Goal: Task Accomplishment & Management: Manage account settings

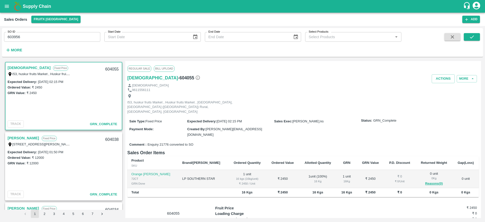
click at [451, 39] on icon "button" at bounding box center [452, 37] width 6 height 6
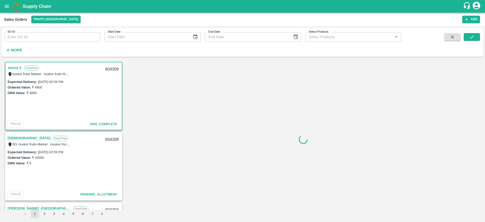
scroll to position [1, 0]
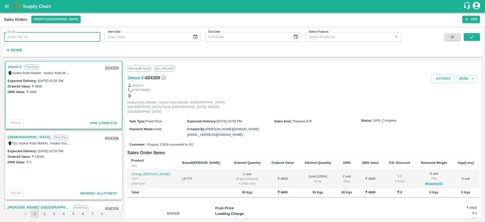
click at [56, 34] on input "SO ID" at bounding box center [52, 37] width 96 height 10
paste input "text"
type input "604109"
click at [475, 35] on button "submit" at bounding box center [472, 37] width 16 height 8
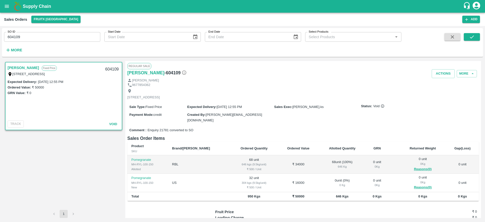
click at [111, 68] on div "604109" at bounding box center [111, 69] width 19 height 12
copy div "604109"
click at [451, 38] on icon "button" at bounding box center [452, 36] width 3 height 3
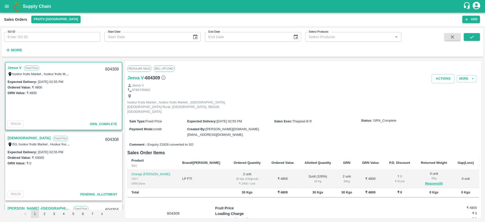
click at [14, 138] on link "[DEMOGRAPHIC_DATA]" at bounding box center [29, 138] width 43 height 7
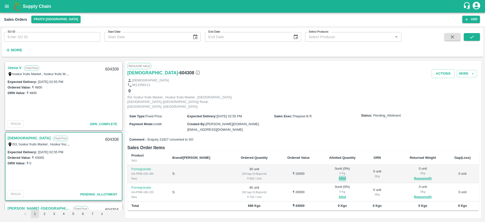
click at [339, 175] on button "Allot" at bounding box center [342, 178] width 7 height 6
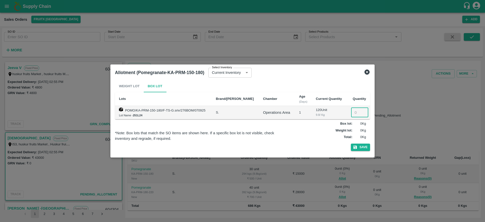
click at [352, 111] on input "number" at bounding box center [359, 113] width 17 height 10
type input "30"
click at [351, 143] on button "Save" at bounding box center [360, 146] width 19 height 7
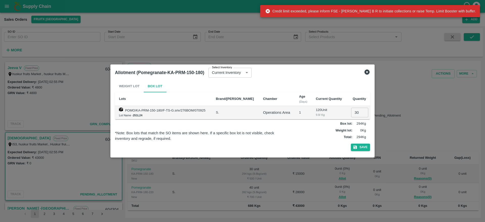
click at [366, 70] on icon at bounding box center [366, 71] width 5 height 5
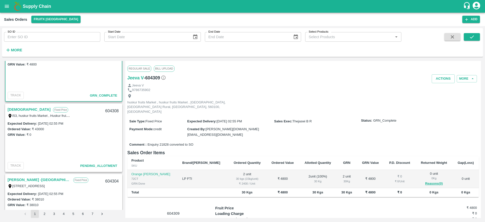
scroll to position [31, 0]
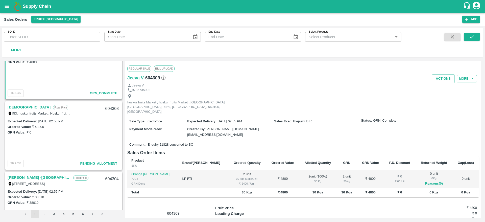
click at [13, 104] on link "[DEMOGRAPHIC_DATA]" at bounding box center [29, 107] width 43 height 7
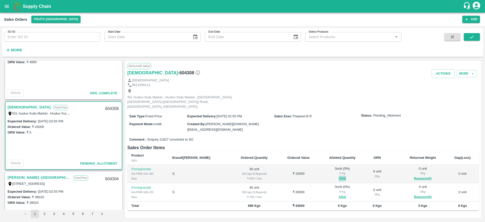
click at [339, 175] on button "Allot" at bounding box center [342, 178] width 7 height 6
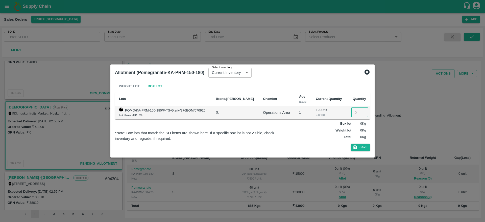
click at [352, 111] on input "number" at bounding box center [359, 113] width 17 height 10
type input "30"
click at [361, 145] on button "Save" at bounding box center [360, 146] width 19 height 7
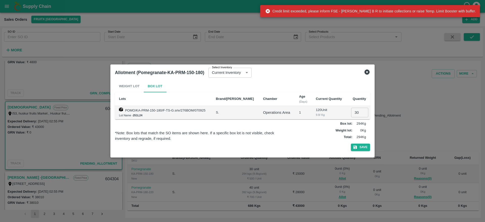
click at [369, 72] on icon at bounding box center [366, 71] width 5 height 5
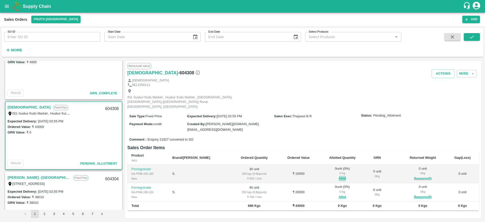
click at [339, 175] on button "Allot" at bounding box center [342, 178] width 7 height 6
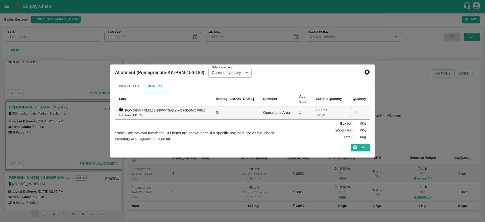
click at [352, 110] on input "number" at bounding box center [359, 113] width 17 height 10
type input "30"
click at [361, 146] on button "Save" at bounding box center [360, 146] width 19 height 7
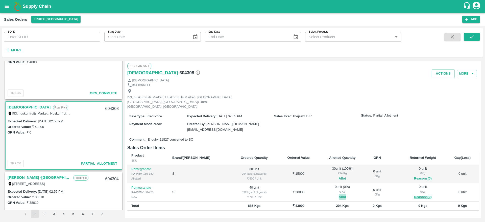
click at [339, 194] on button "Allot" at bounding box center [342, 197] width 7 height 6
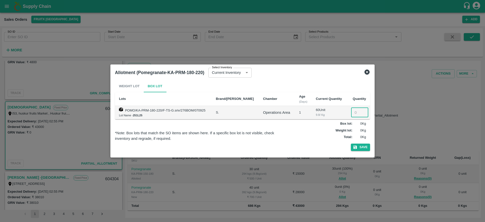
click at [351, 114] on input "number" at bounding box center [359, 113] width 17 height 10
type input "40"
click at [351, 143] on button "Save" at bounding box center [360, 146] width 19 height 7
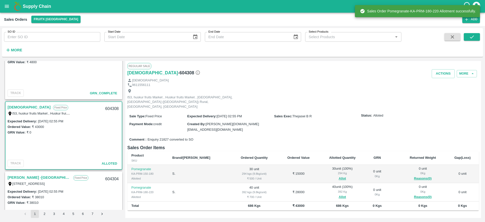
click at [111, 107] on div "604308" at bounding box center [111, 109] width 19 height 12
copy div "604308"
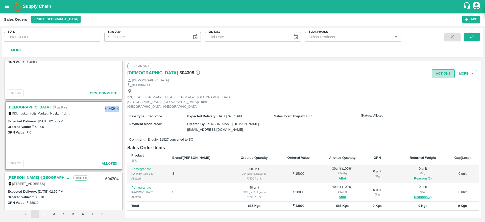
click at [444, 72] on button "Actions" at bounding box center [442, 73] width 23 height 9
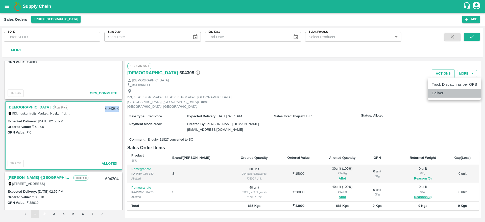
click at [441, 91] on li "Deliver" at bounding box center [453, 93] width 53 height 9
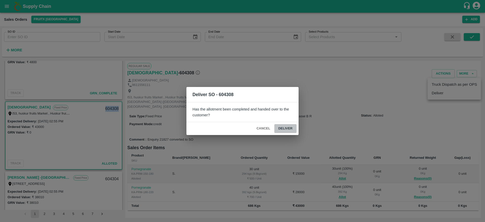
click at [284, 127] on button "Deliver" at bounding box center [285, 128] width 22 height 9
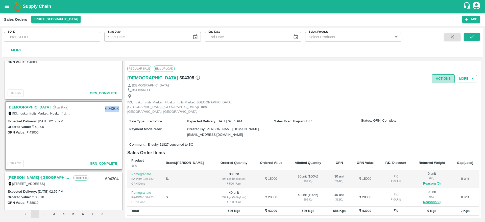
click at [445, 77] on button "Actions" at bounding box center [442, 78] width 23 height 9
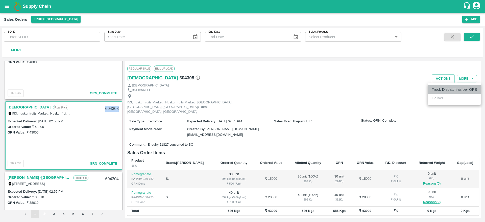
click at [444, 92] on li "Truck Dispatch as per OPS" at bounding box center [453, 89] width 53 height 9
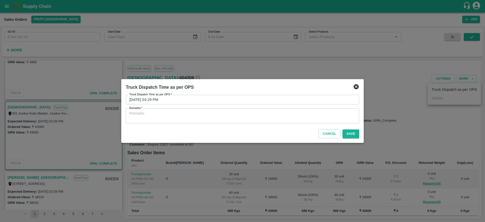
click at [289, 119] on textarea "Remarks   *" at bounding box center [242, 116] width 226 height 11
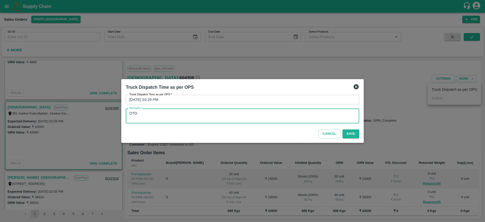
type textarea "OTD"
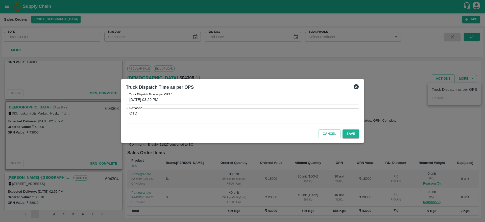
click at [361, 135] on div "Cancel Save" at bounding box center [242, 132] width 237 height 15
click at [355, 134] on button "Save" at bounding box center [350, 133] width 17 height 9
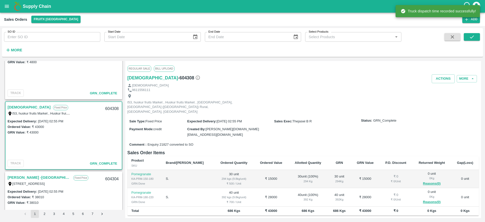
click at [109, 107] on div "604308" at bounding box center [111, 109] width 19 height 12
copy div "604308"
